Goal: Obtain resource: Obtain resource

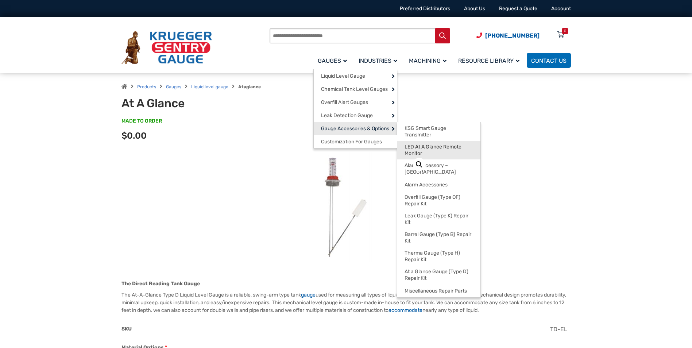
click at [419, 145] on span "LED At A Glance Remote Monitor" at bounding box center [439, 150] width 69 height 13
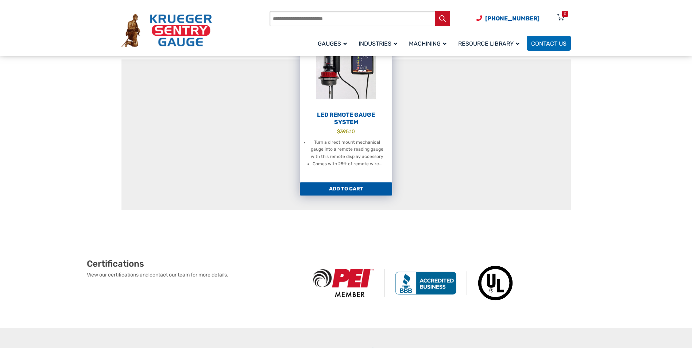
scroll to position [109, 0]
click at [360, 176] on link "LED Remote Gauge System $ 395.10 Turn a direct mount mechanical gauge into a re…" at bounding box center [346, 105] width 92 height 153
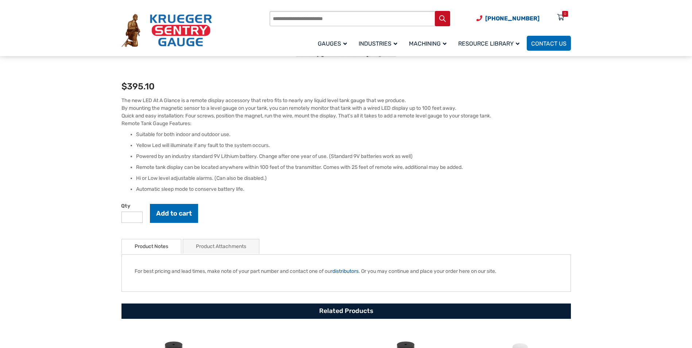
scroll to position [219, 0]
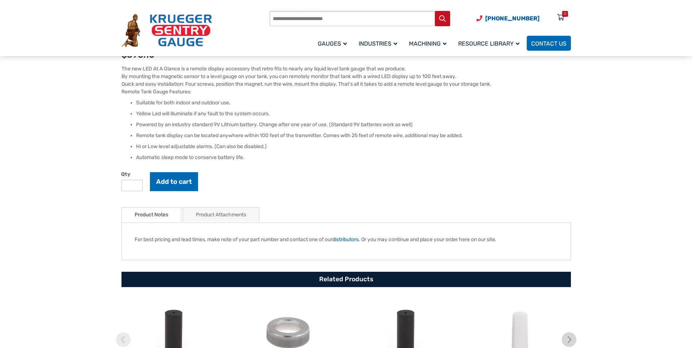
click at [244, 219] on link "Product Attachments" at bounding box center [221, 215] width 50 height 14
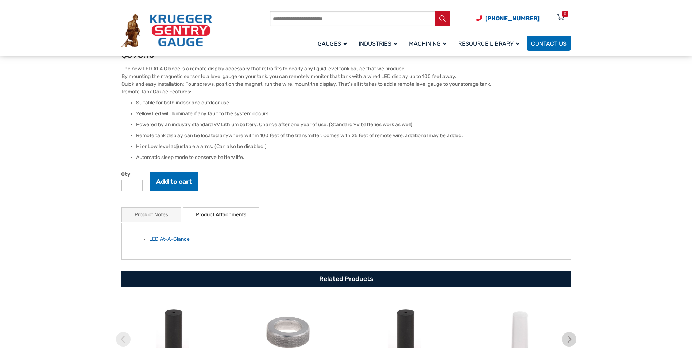
click at [171, 242] on link "LED At-A-Glance" at bounding box center [169, 239] width 40 height 6
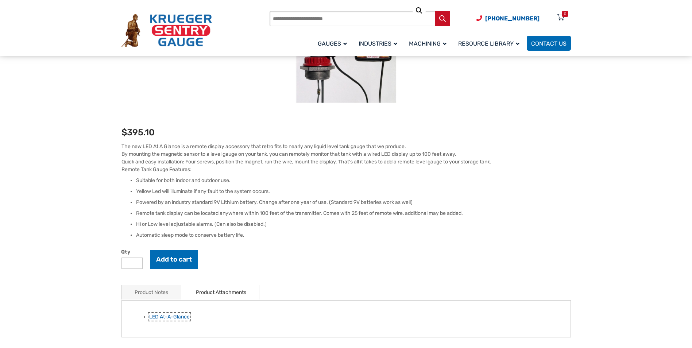
scroll to position [36, 0]
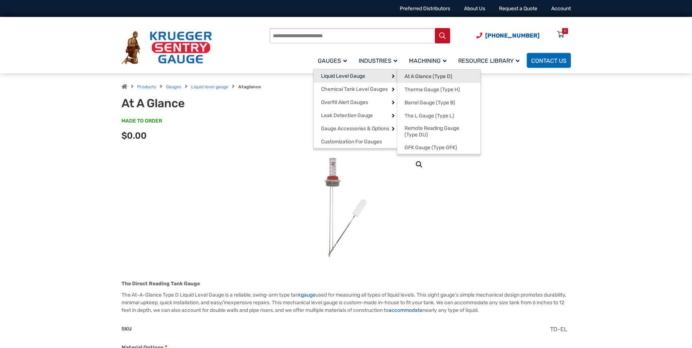
click at [413, 74] on span "At A Glance (Type D)" at bounding box center [429, 76] width 48 height 7
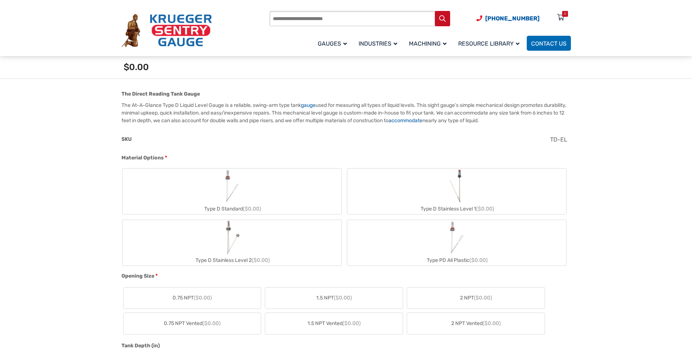
scroll to position [219, 0]
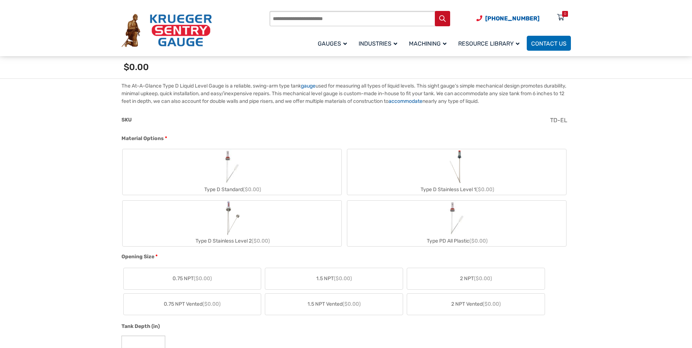
click at [259, 173] on label "Type D Standard ($0.00)" at bounding box center [232, 172] width 219 height 46
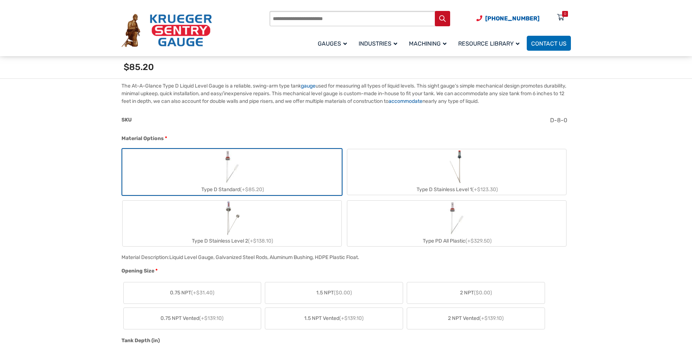
click at [437, 288] on label "2 NPT ($0.00)" at bounding box center [476, 292] width 138 height 21
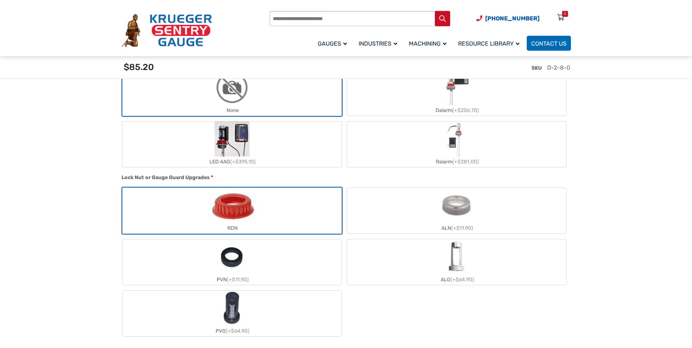
scroll to position [875, 0]
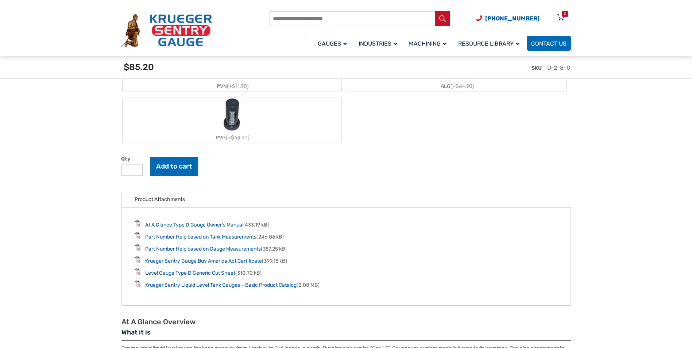
click at [202, 227] on link "At A Glance Type D Gauge Owner’s Manual" at bounding box center [194, 225] width 98 height 6
click at [241, 240] on link "Part Number Help based on Tank Measurements" at bounding box center [200, 237] width 111 height 6
